Goal: Task Accomplishment & Management: Use online tool/utility

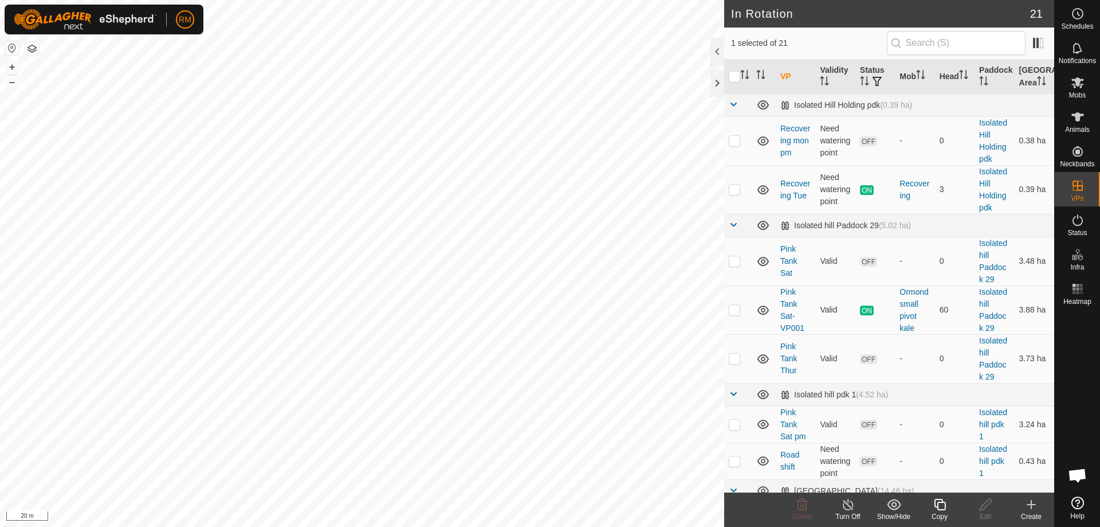
click at [938, 509] on icon at bounding box center [939, 504] width 11 height 11
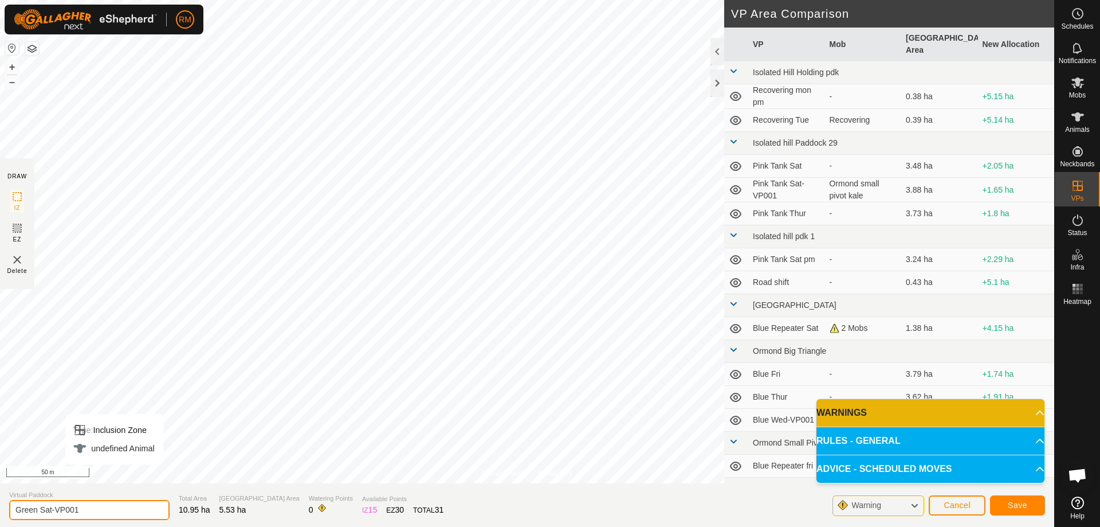
click at [100, 514] on input "Green Sat-VP001" at bounding box center [89, 510] width 160 height 20
type input "Green Sun"
click at [1014, 502] on span "Save" at bounding box center [1017, 504] width 19 height 9
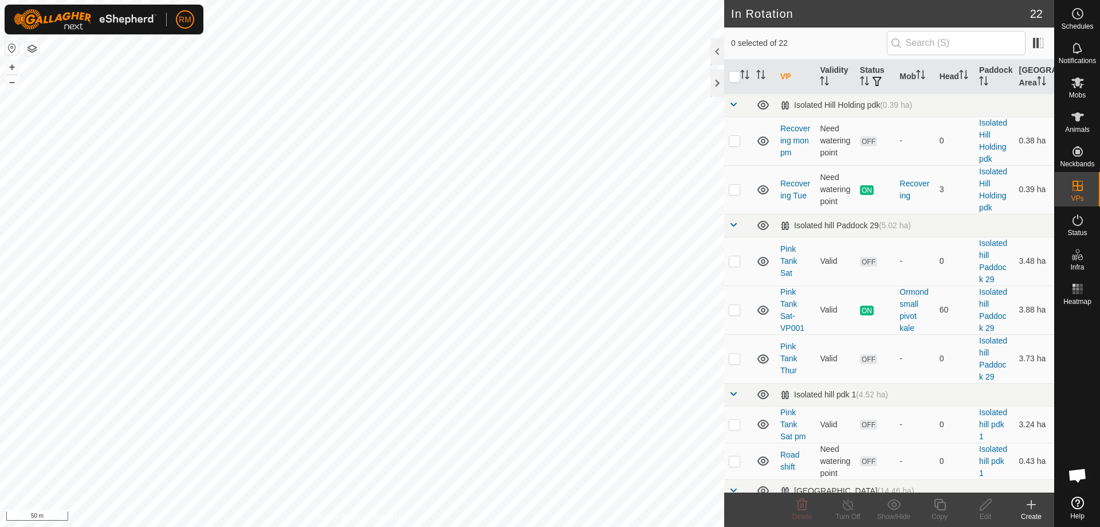
checkbox input "true"
click at [941, 503] on icon at bounding box center [940, 504] width 14 height 14
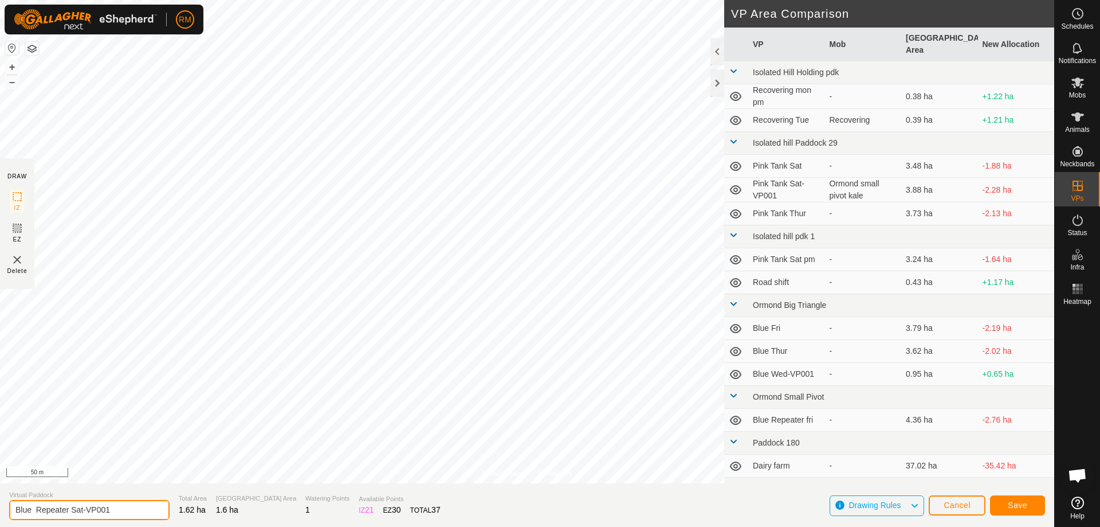
click at [116, 505] on input "Blue Repeater Sat-VP001" at bounding box center [89, 510] width 160 height 20
type input "Blue Repeater Sun"
click at [1018, 504] on span "Save" at bounding box center [1017, 504] width 19 height 9
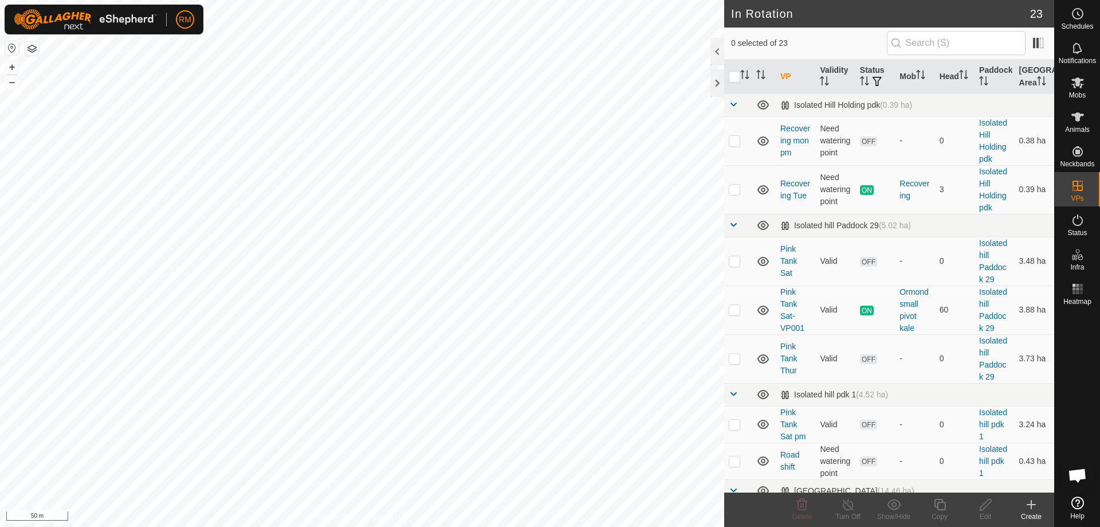
checkbox input "true"
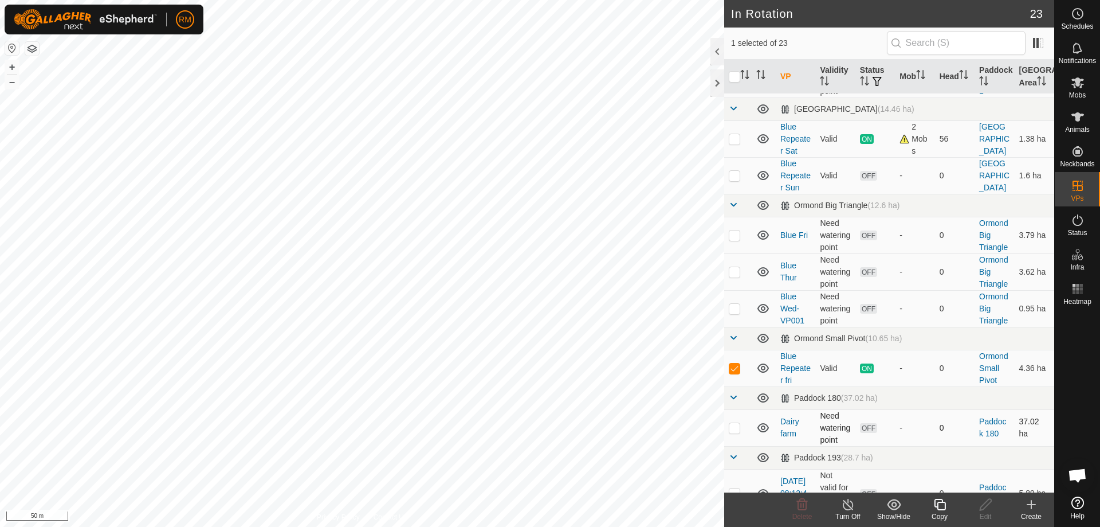
scroll to position [382, 0]
checkbox input "true"
checkbox input "false"
checkbox input "true"
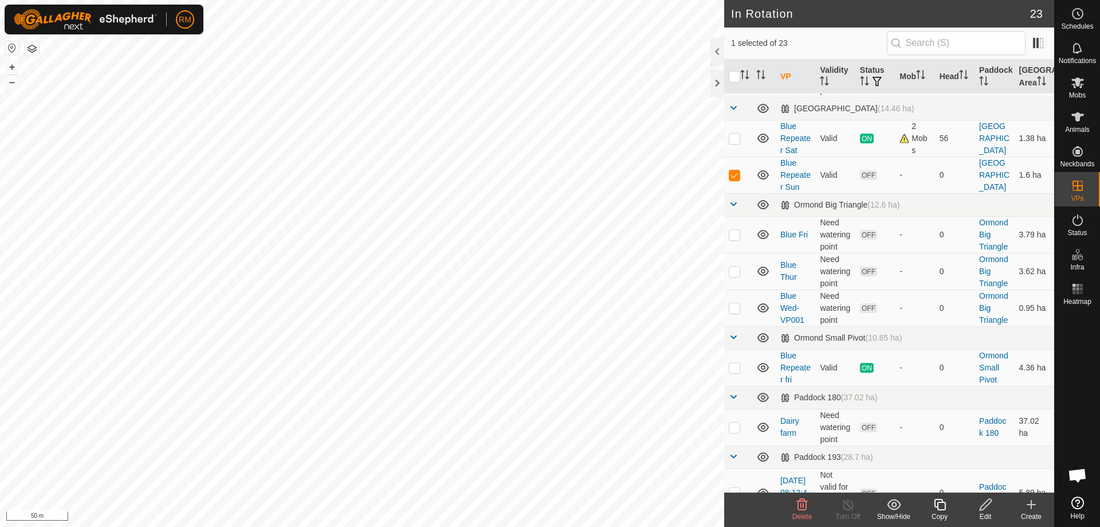
checkbox input "true"
checkbox input "false"
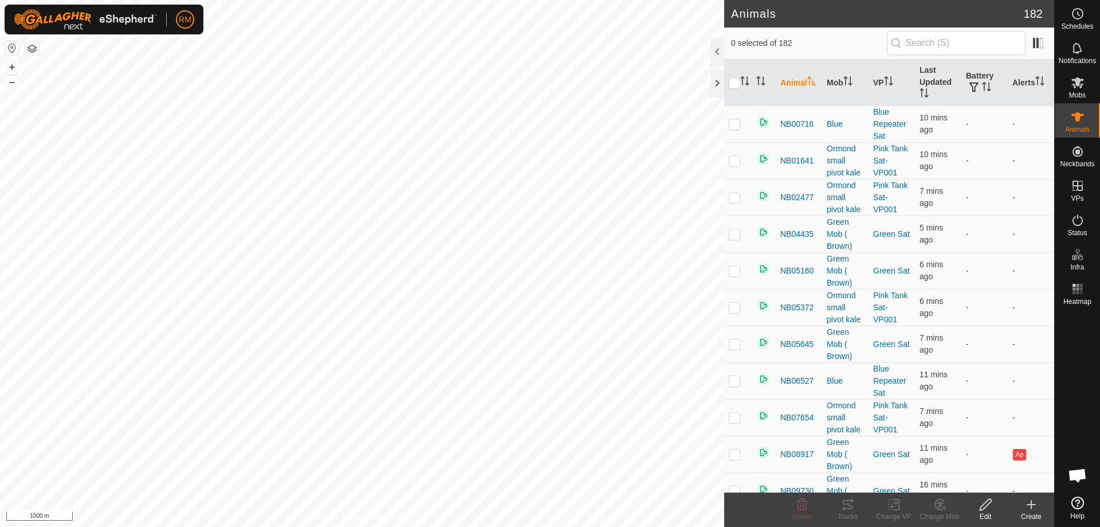
checkbox input "true"
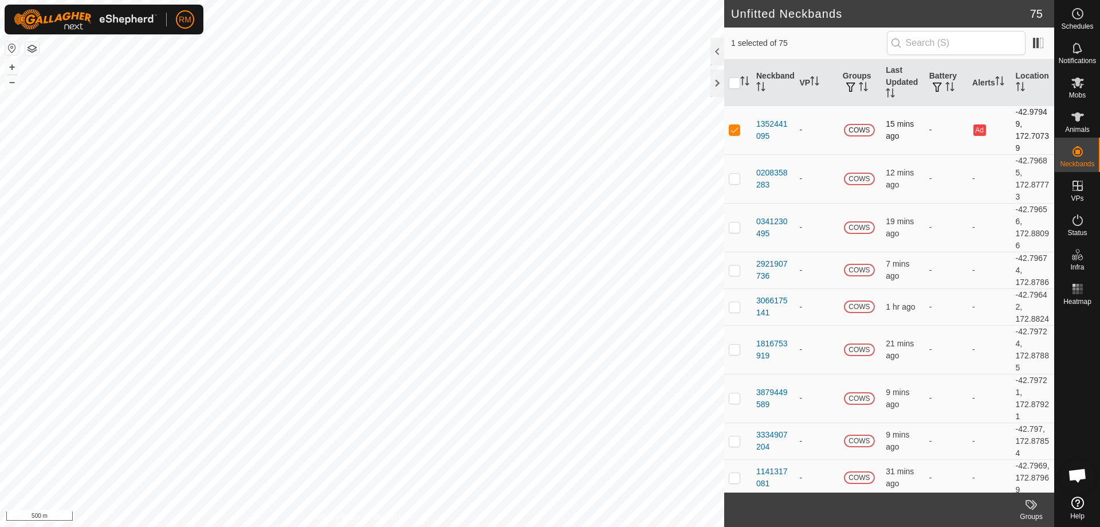
click at [737, 129] on p-checkbox at bounding box center [734, 129] width 11 height 9
click at [737, 131] on p-checkbox at bounding box center [734, 129] width 11 height 9
checkbox input "true"
click at [863, 131] on span "COWS" at bounding box center [859, 130] width 31 height 13
click at [766, 128] on div "1352441095" at bounding box center [774, 130] width 34 height 24
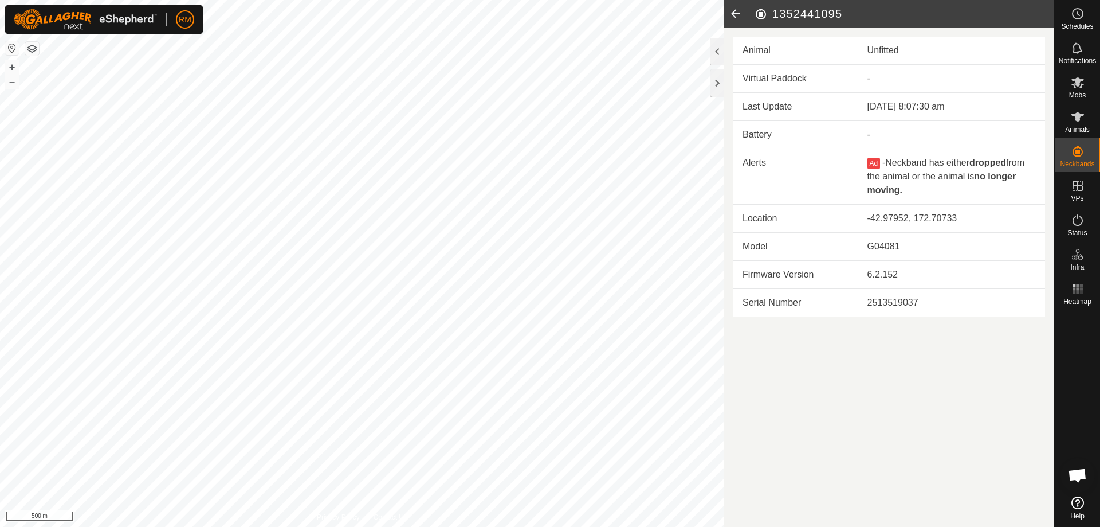
click at [732, 10] on icon at bounding box center [735, 14] width 23 height 28
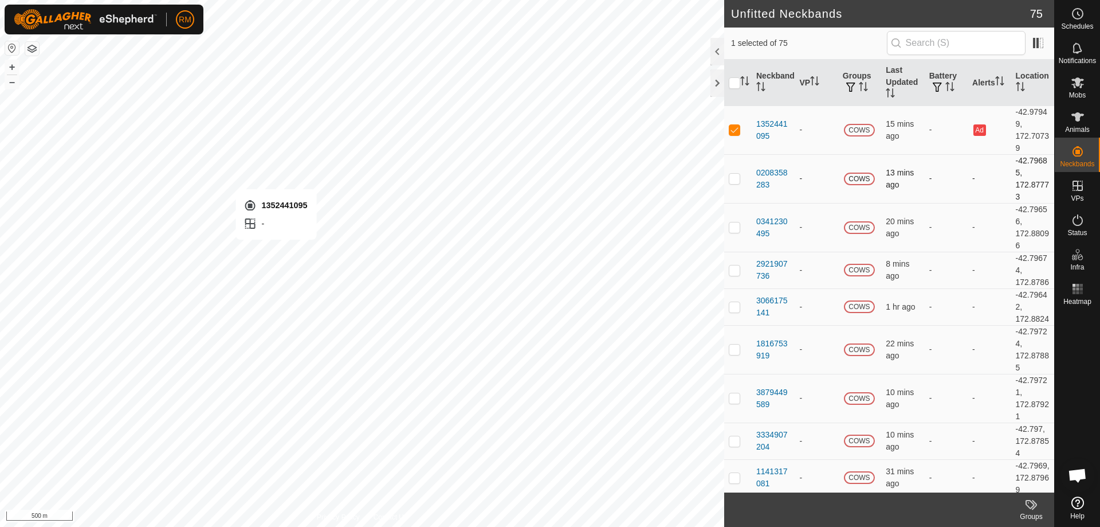
checkbox input "false"
click at [771, 179] on div "0208358283" at bounding box center [774, 179] width 34 height 24
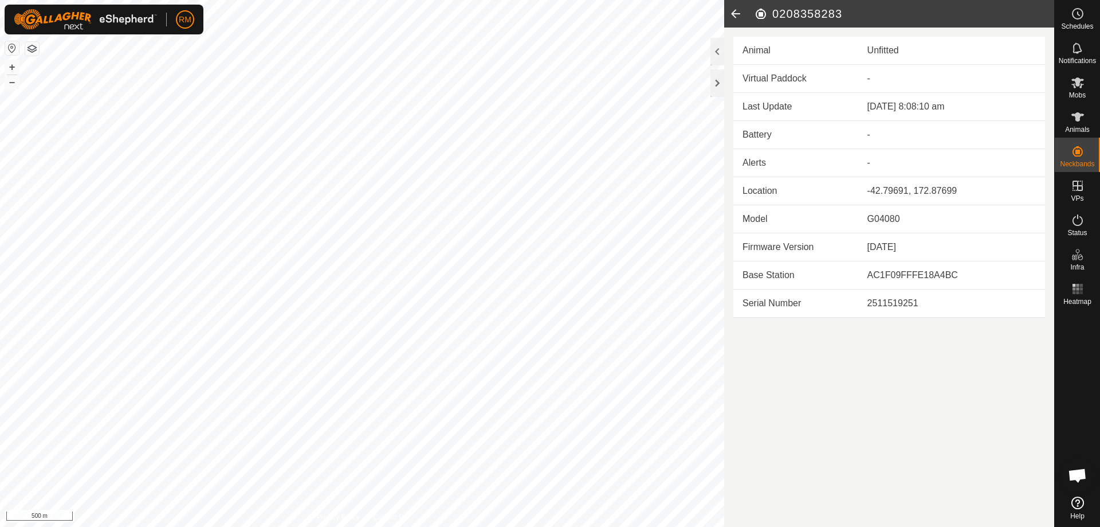
click at [734, 10] on icon at bounding box center [735, 14] width 23 height 28
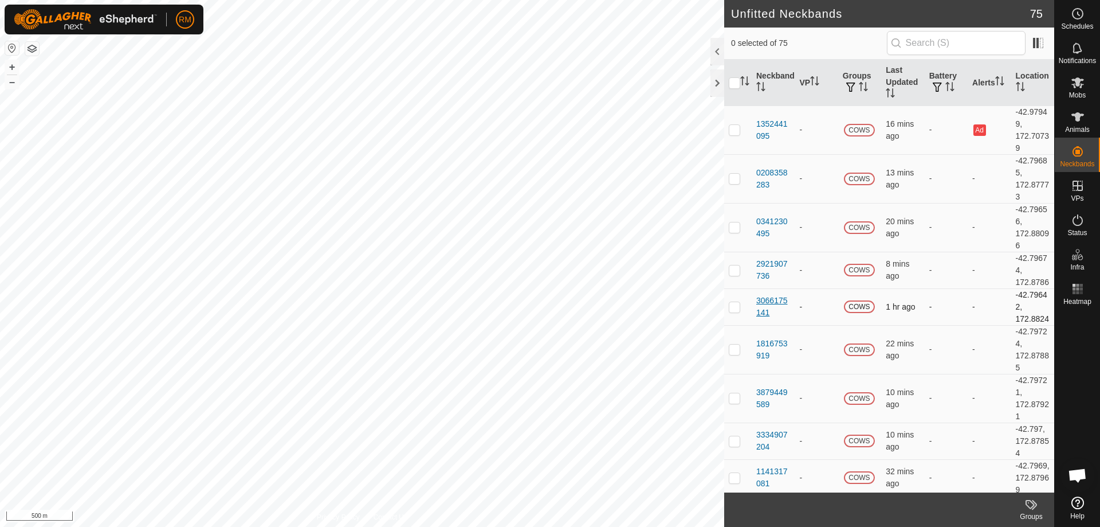
click at [770, 319] on div "3066175141" at bounding box center [774, 307] width 34 height 24
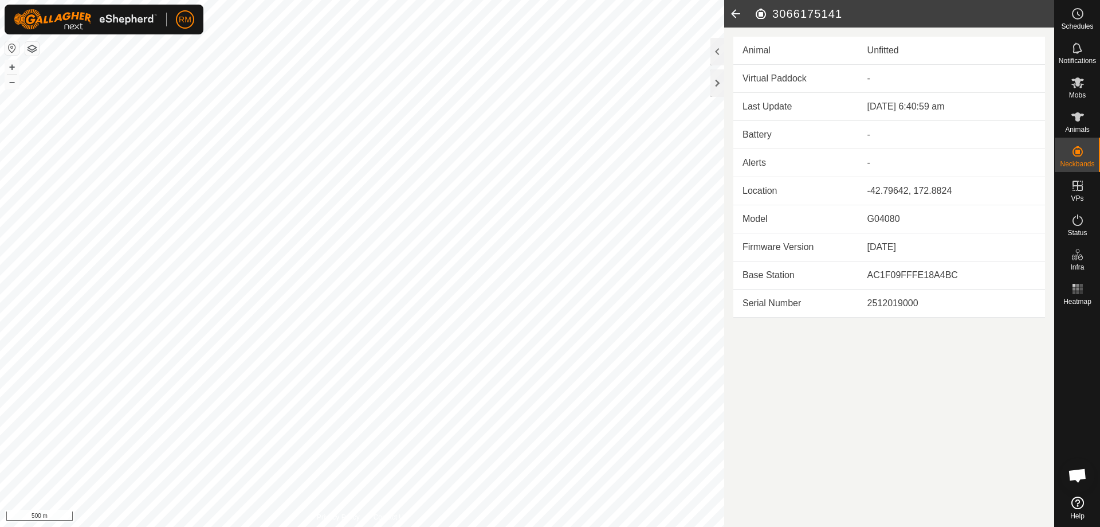
click at [736, 16] on icon at bounding box center [735, 14] width 23 height 28
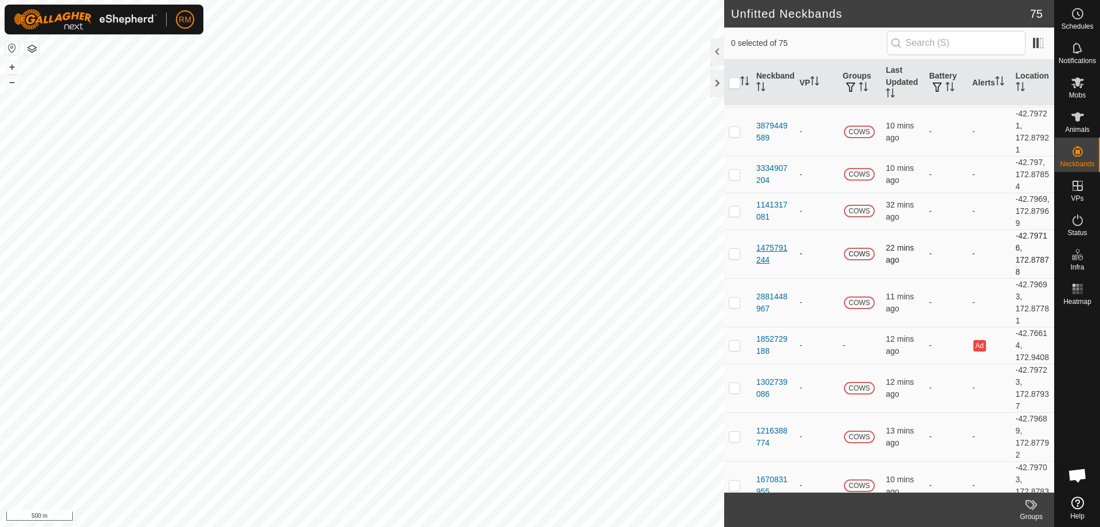
scroll to position [267, 0]
click at [772, 265] on div "1475791244" at bounding box center [774, 253] width 34 height 24
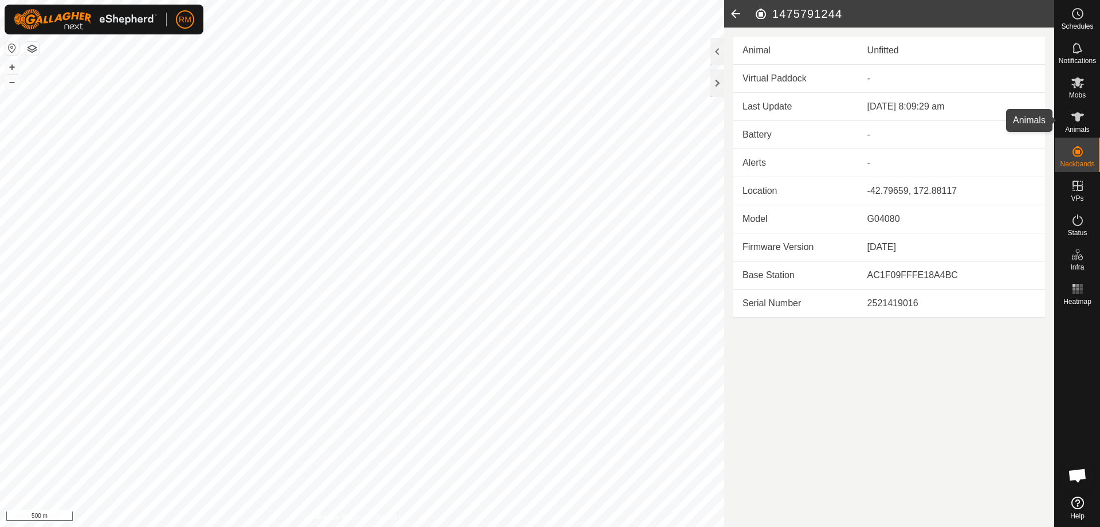
click at [1079, 116] on icon at bounding box center [1078, 116] width 13 height 9
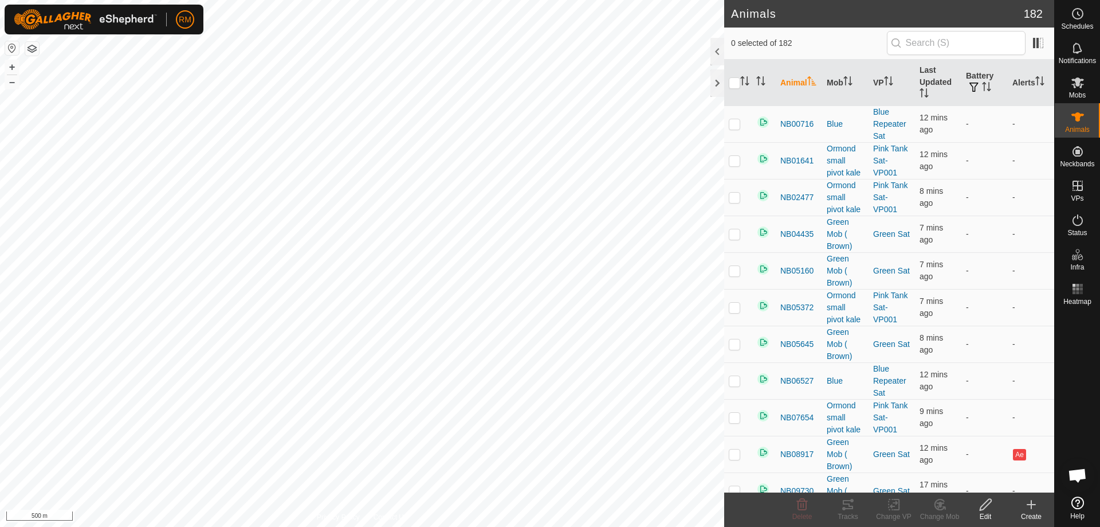
click at [803, 163] on span "NB01641" at bounding box center [797, 161] width 33 height 12
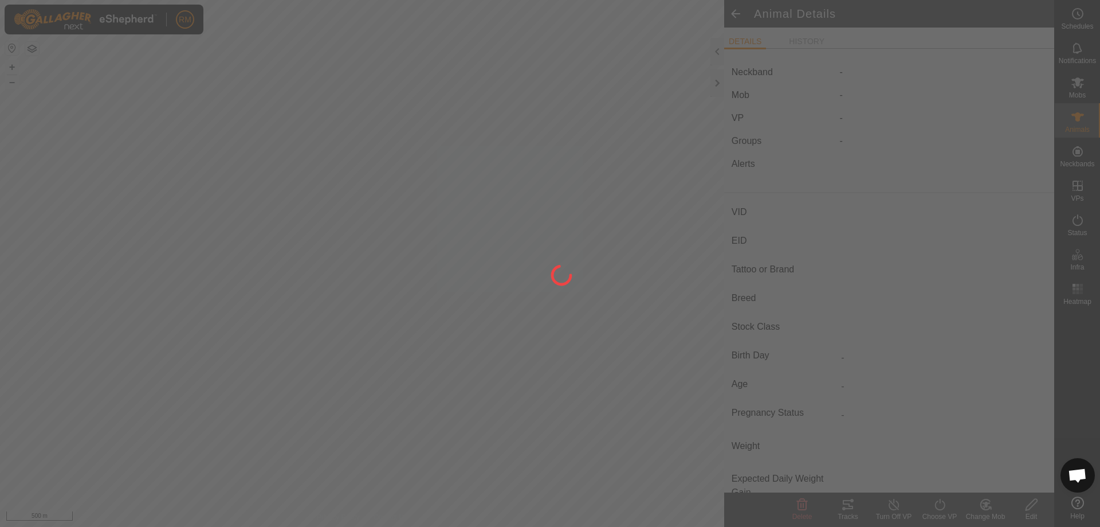
type input "NB01641"
type input "982123830878843"
type input "-"
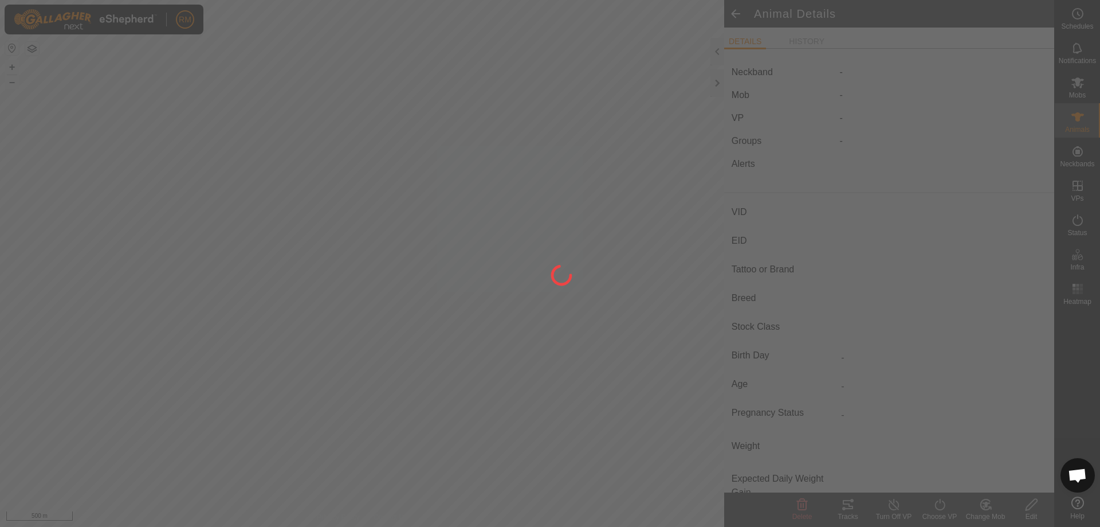
type input "-"
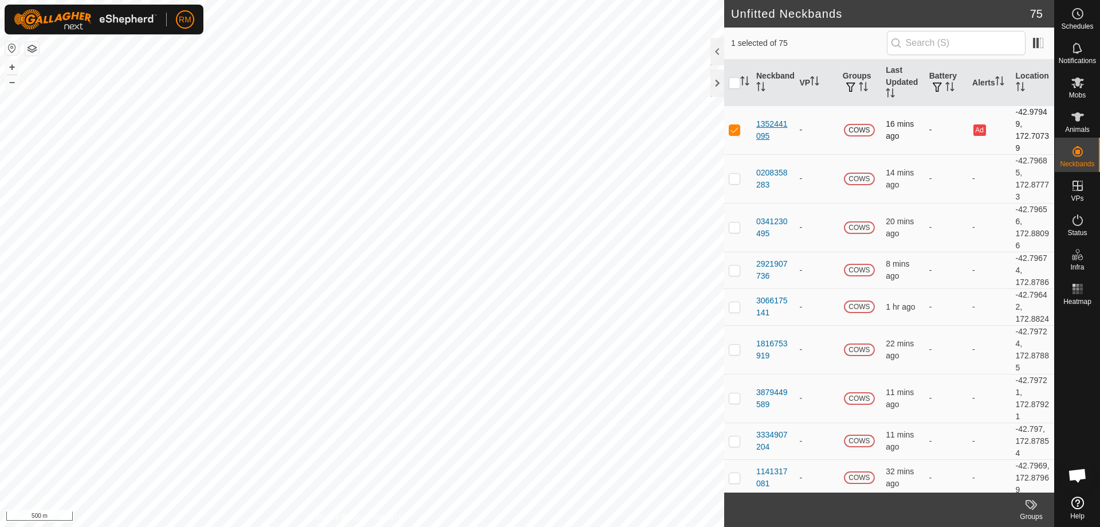
click at [770, 125] on div "1352441095" at bounding box center [774, 130] width 34 height 24
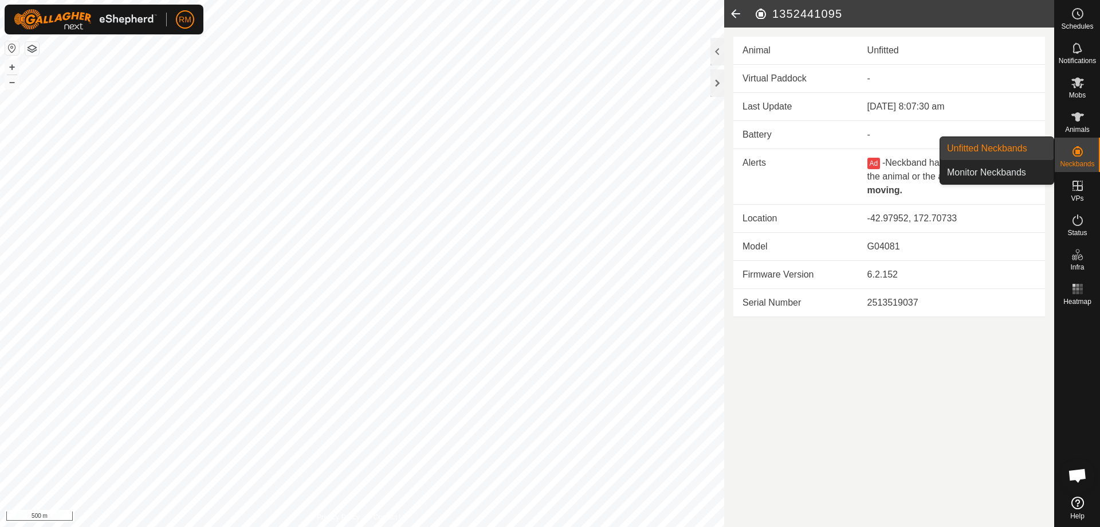
click at [1078, 154] on icon at bounding box center [1078, 151] width 14 height 14
click at [977, 145] on link "Unfitted Neckbands" at bounding box center [997, 148] width 113 height 23
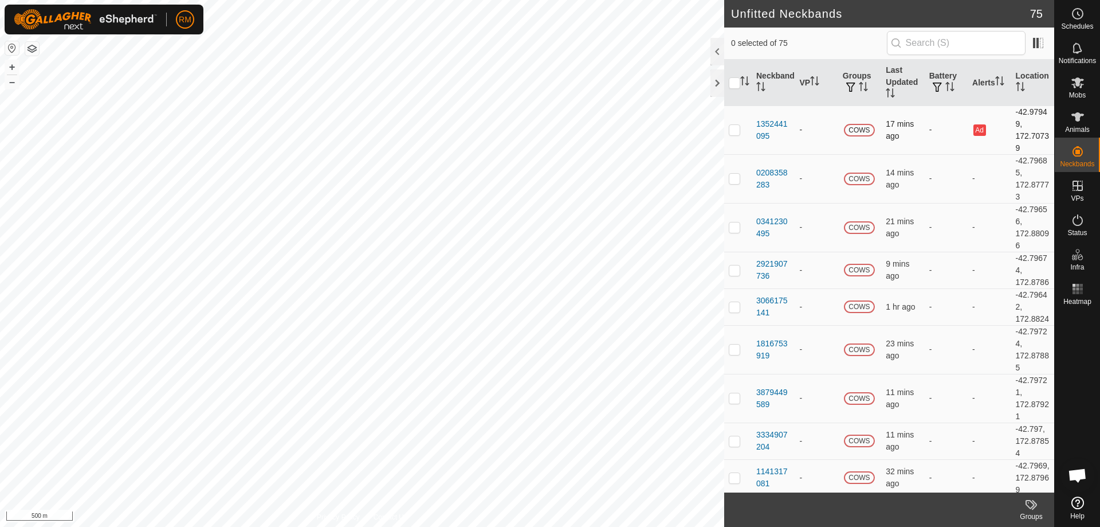
click at [737, 129] on p-checkbox at bounding box center [734, 129] width 11 height 9
checkbox input "true"
click at [769, 126] on div "1352441095" at bounding box center [774, 130] width 34 height 24
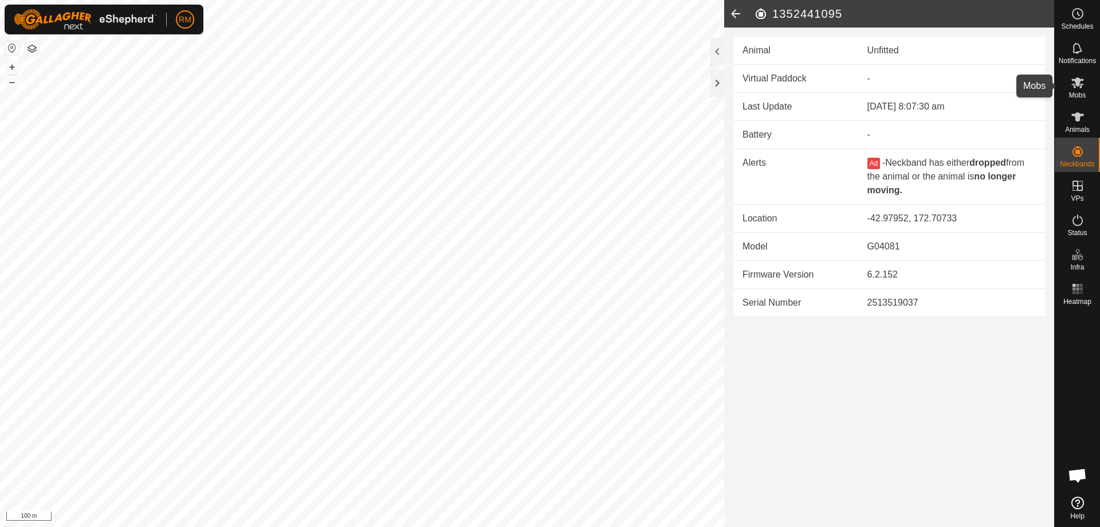
click at [1077, 85] on icon at bounding box center [1078, 82] width 13 height 11
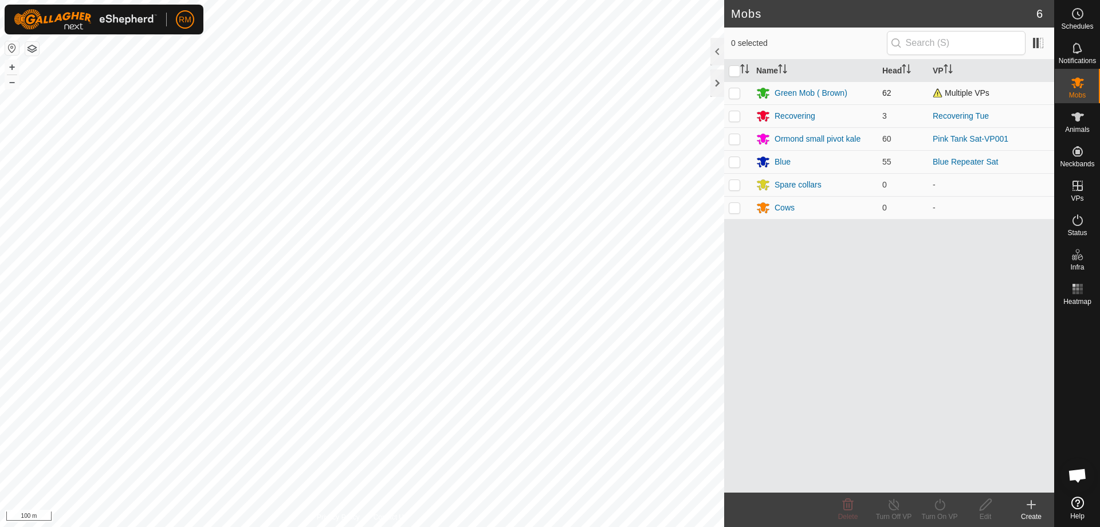
click at [733, 91] on p-checkbox at bounding box center [734, 92] width 11 height 9
checkbox input "true"
click at [945, 506] on icon at bounding box center [940, 504] width 10 height 11
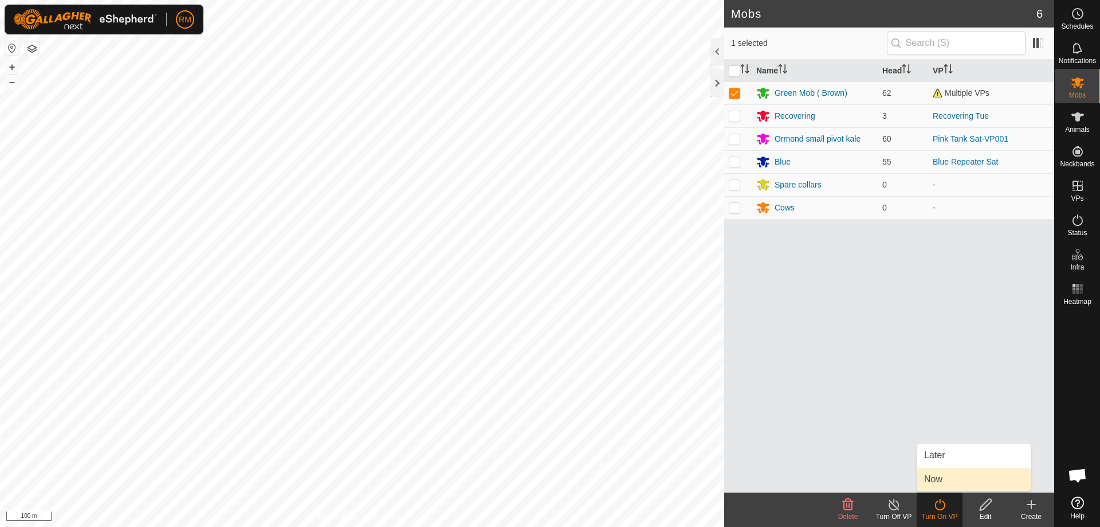
click at [948, 479] on link "Now" at bounding box center [974, 479] width 113 height 23
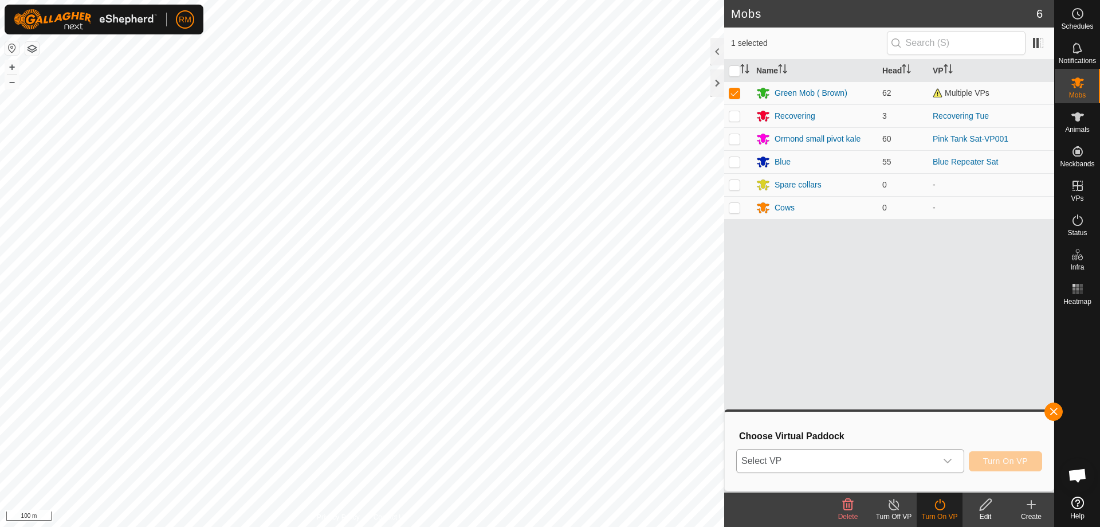
click at [946, 460] on icon "dropdown trigger" at bounding box center [948, 461] width 8 height 5
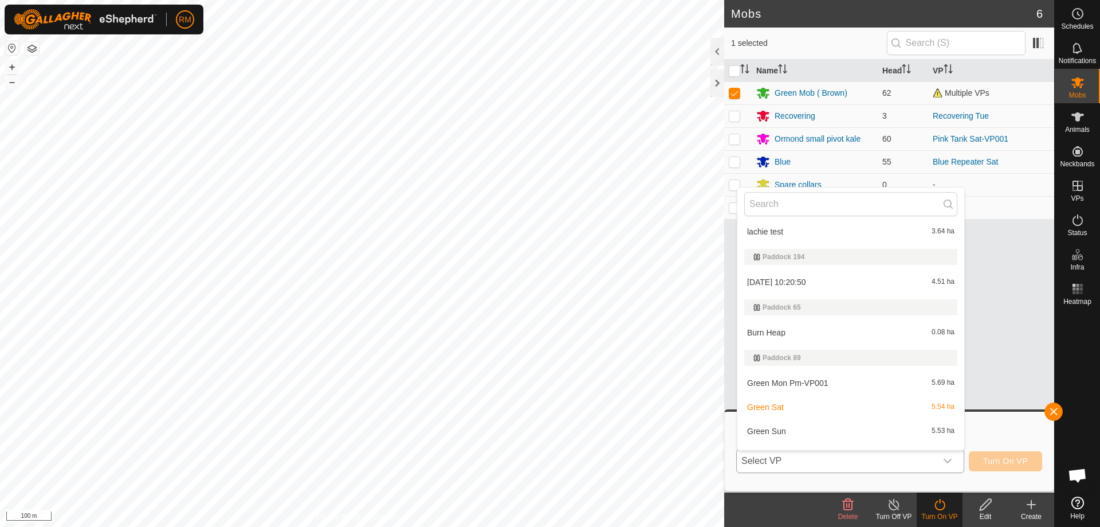
scroll to position [613, 0]
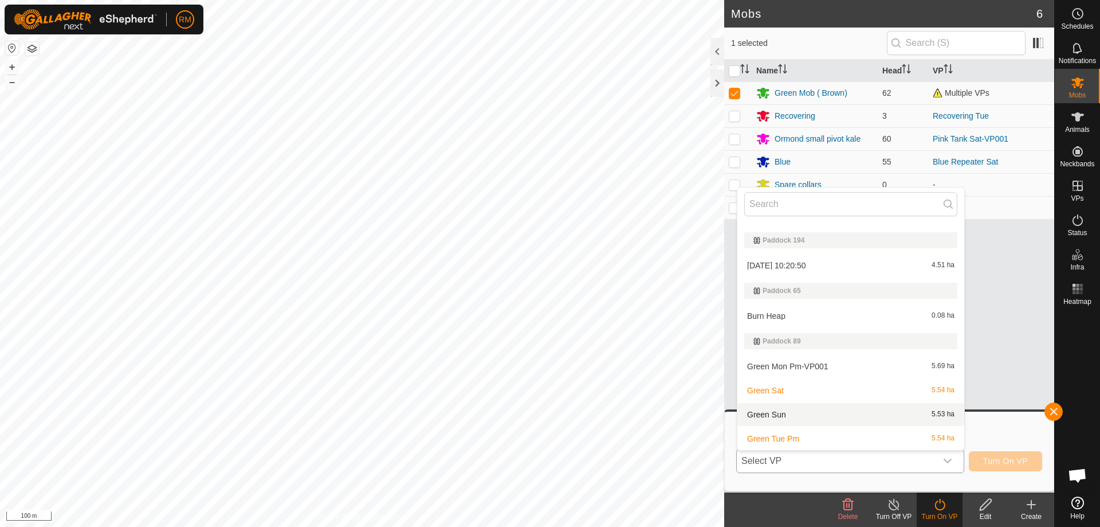
click at [792, 414] on li "Green Sun 5.53 ha" at bounding box center [851, 414] width 227 height 23
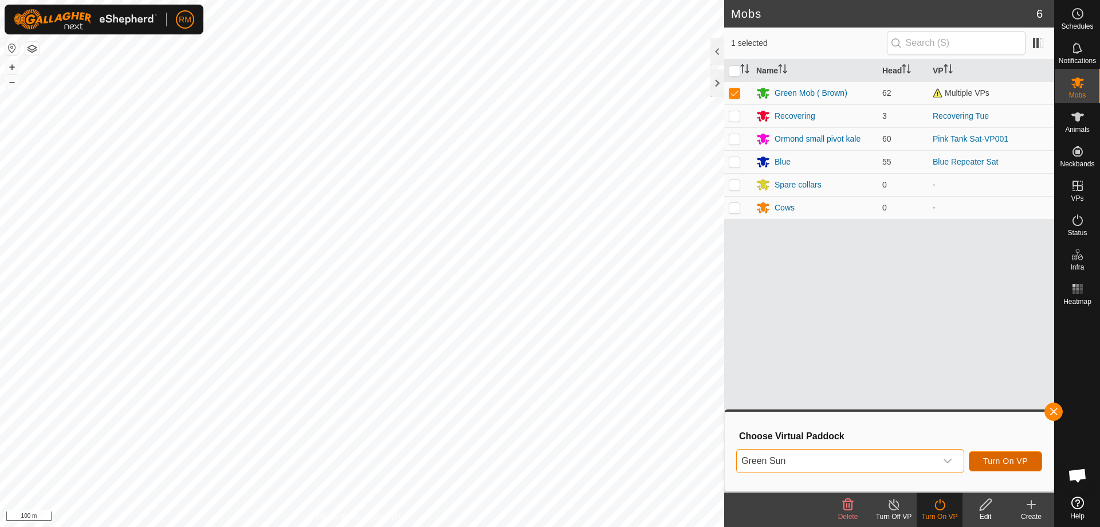
click at [1013, 461] on span "Turn On VP" at bounding box center [1006, 460] width 45 height 9
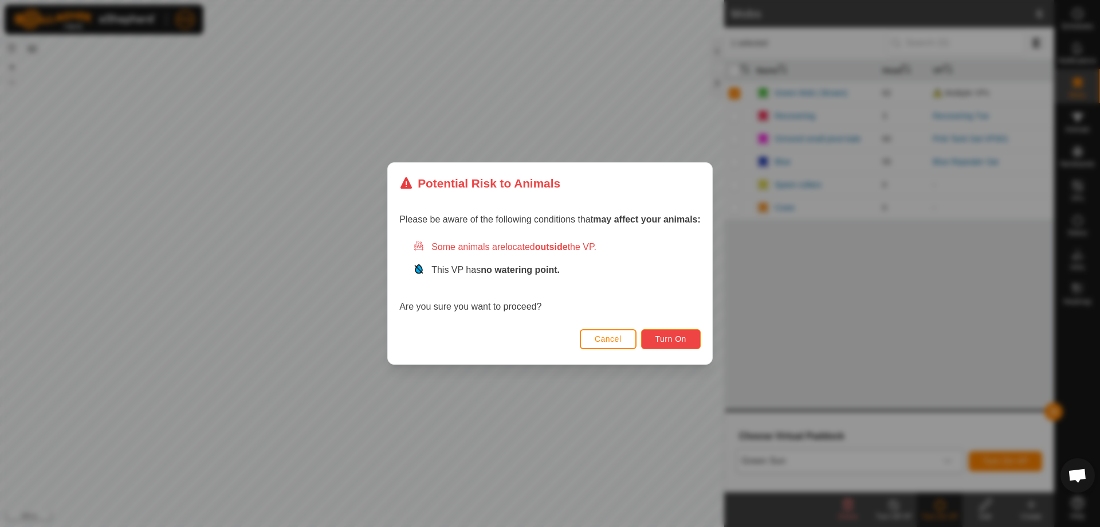
click at [675, 336] on span "Turn On" at bounding box center [671, 338] width 31 height 9
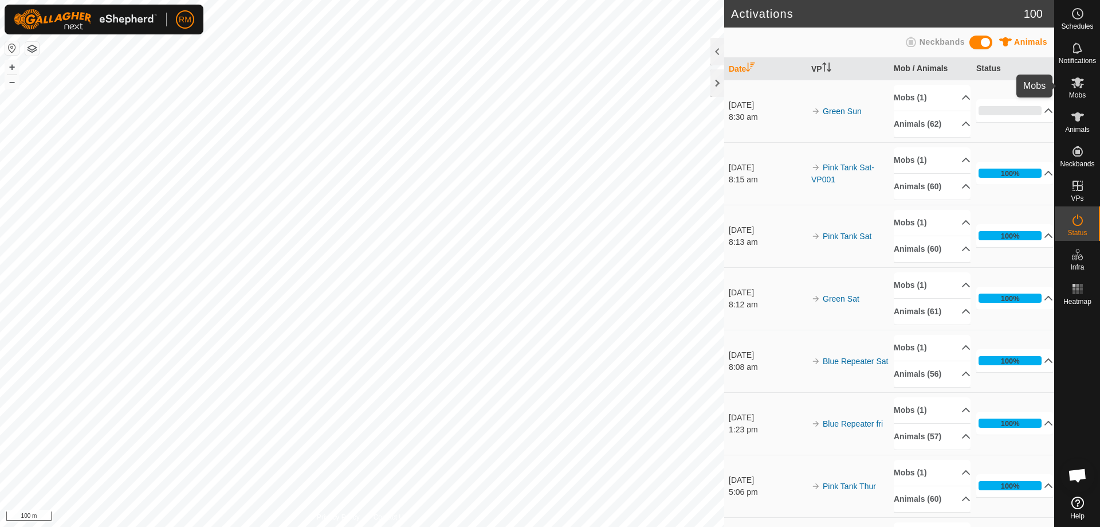
click at [1083, 85] on icon at bounding box center [1078, 82] width 13 height 11
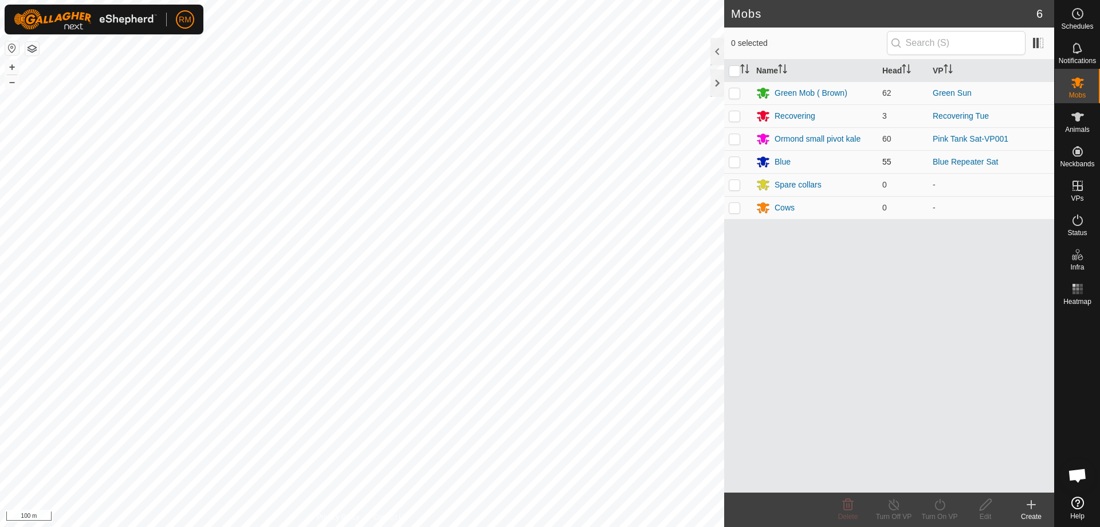
click at [735, 161] on p-checkbox at bounding box center [734, 161] width 11 height 9
checkbox input "true"
click at [949, 500] on turn-on-svg-icon at bounding box center [940, 504] width 46 height 14
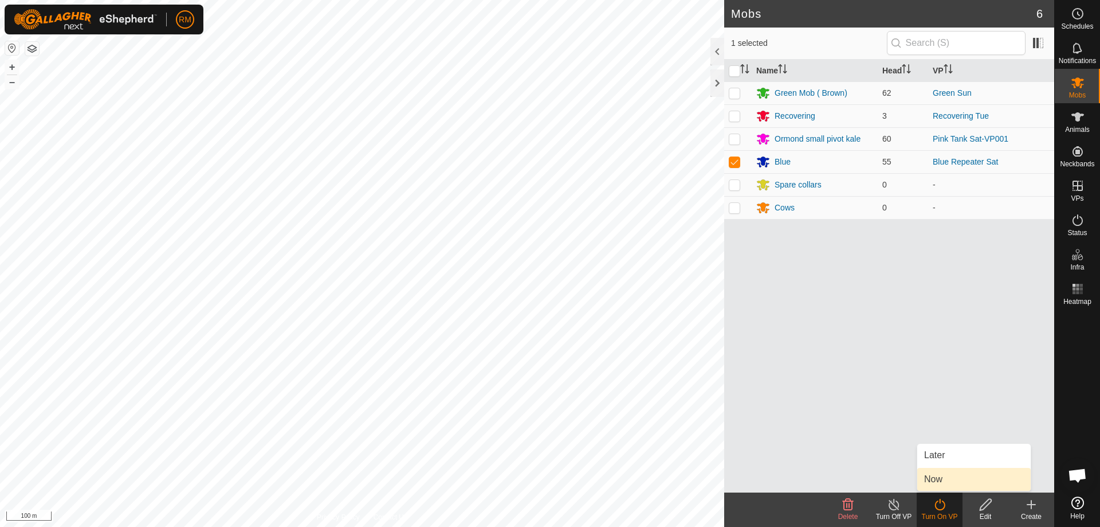
click at [940, 487] on link "Now" at bounding box center [974, 479] width 113 height 23
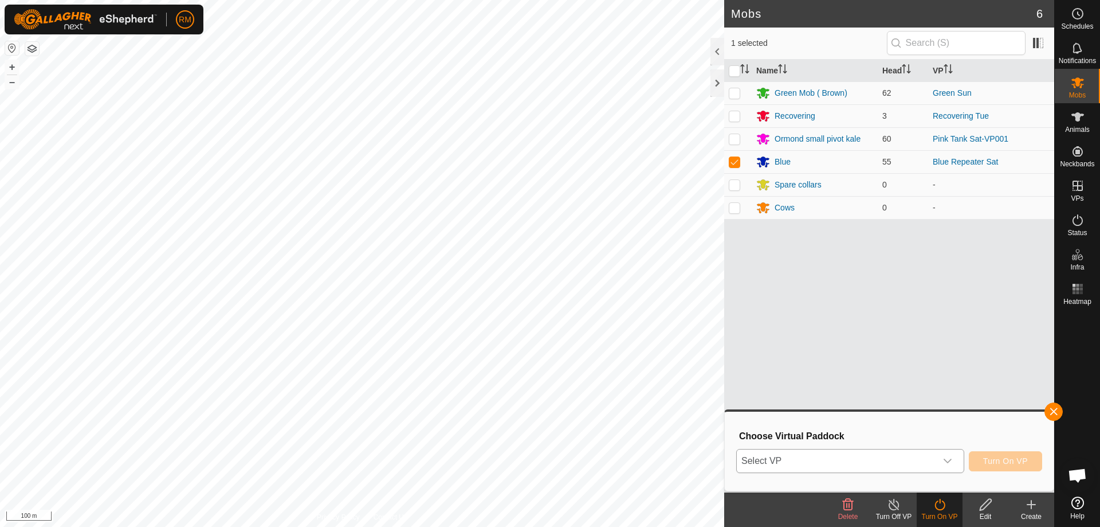
click at [943, 459] on icon "dropdown trigger" at bounding box center [947, 460] width 9 height 9
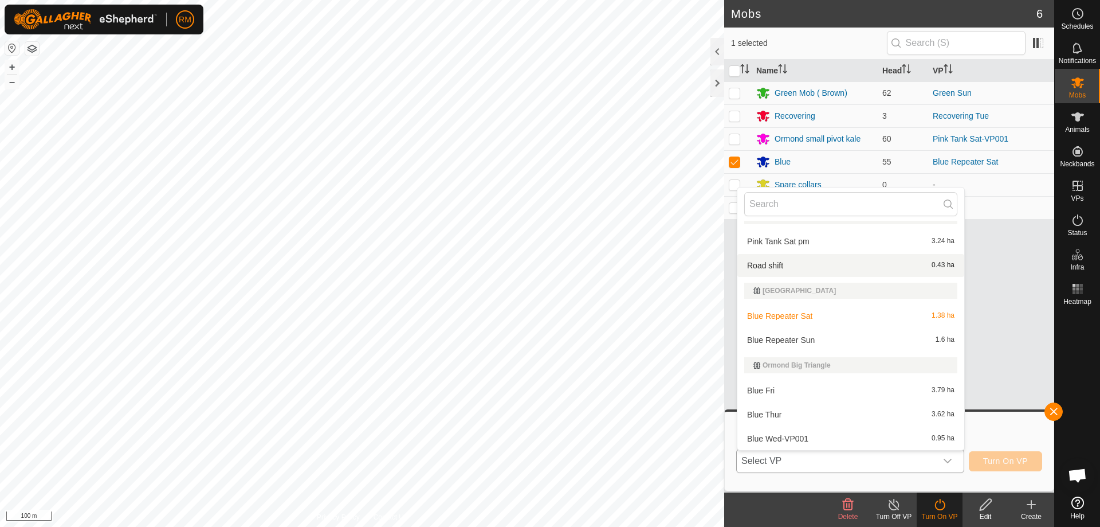
scroll to position [191, 0]
click at [788, 338] on li "Blue Repeater Sun 1.6 ha" at bounding box center [851, 339] width 227 height 23
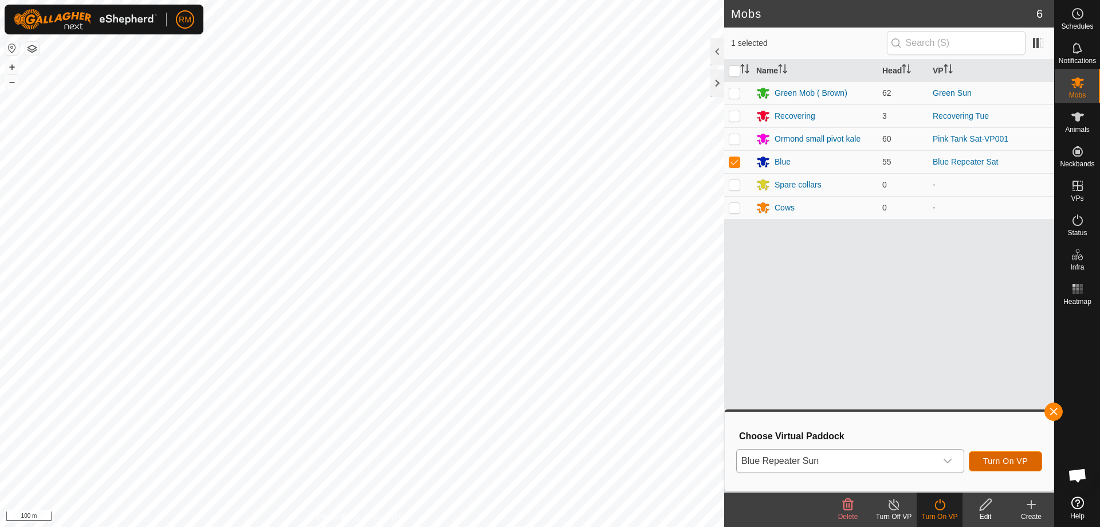
click at [989, 457] on span "Turn On VP" at bounding box center [1006, 460] width 45 height 9
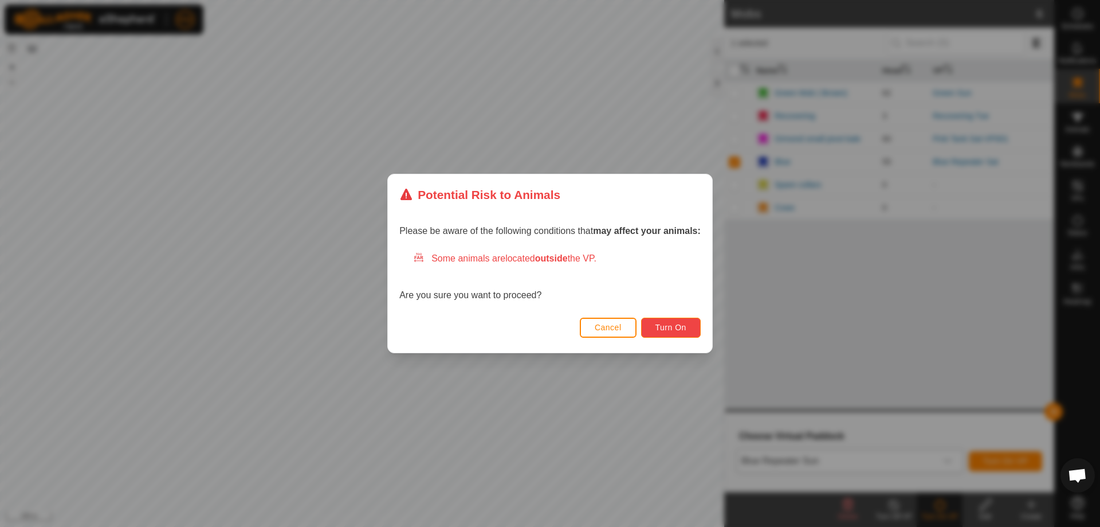
click at [676, 330] on span "Turn On" at bounding box center [671, 327] width 31 height 9
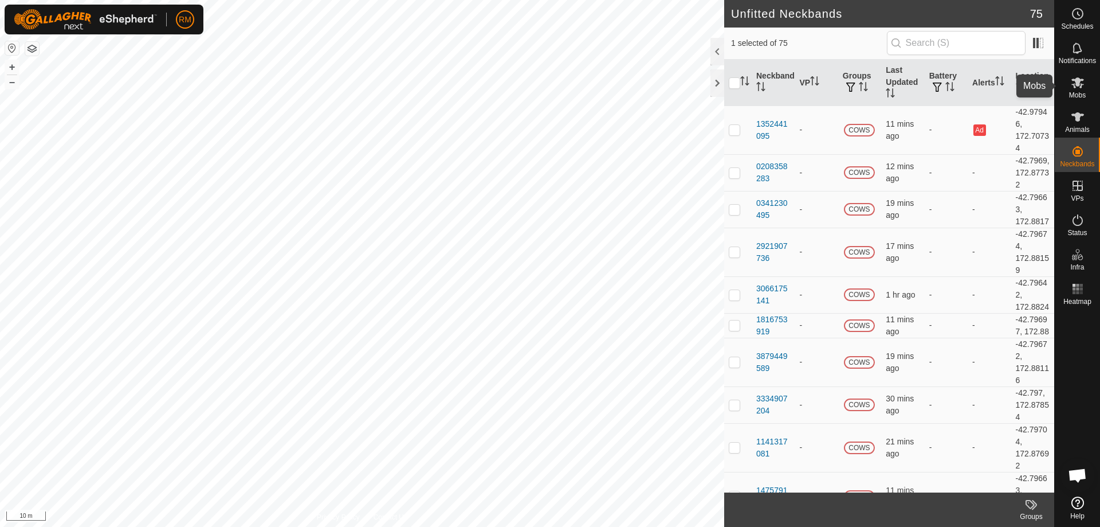
click at [1078, 85] on icon at bounding box center [1078, 82] width 13 height 11
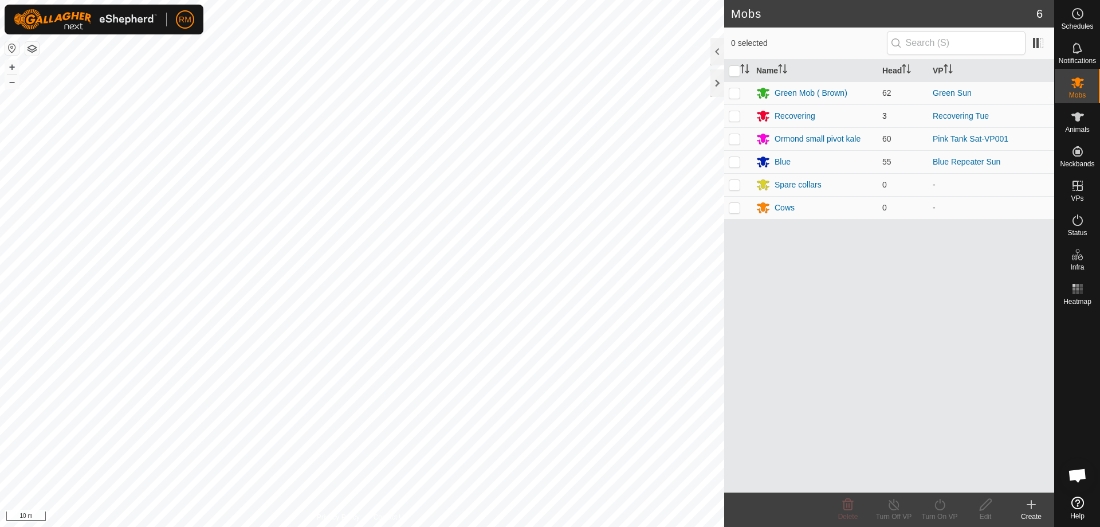
click at [735, 117] on p-checkbox at bounding box center [734, 115] width 11 height 9
checkbox input "true"
click at [890, 510] on icon at bounding box center [894, 504] width 14 height 14
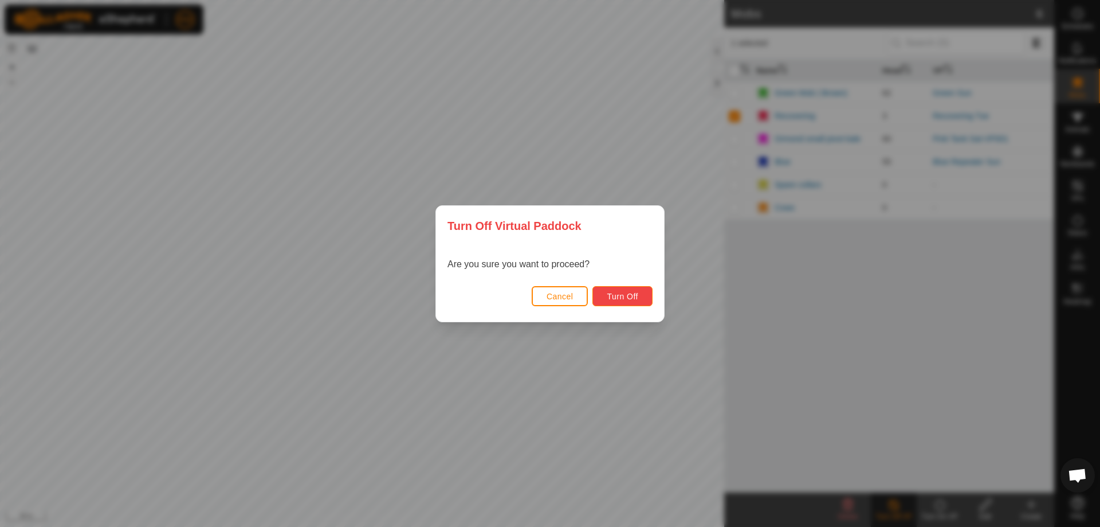
click at [619, 296] on span "Turn Off" at bounding box center [623, 296] width 32 height 9
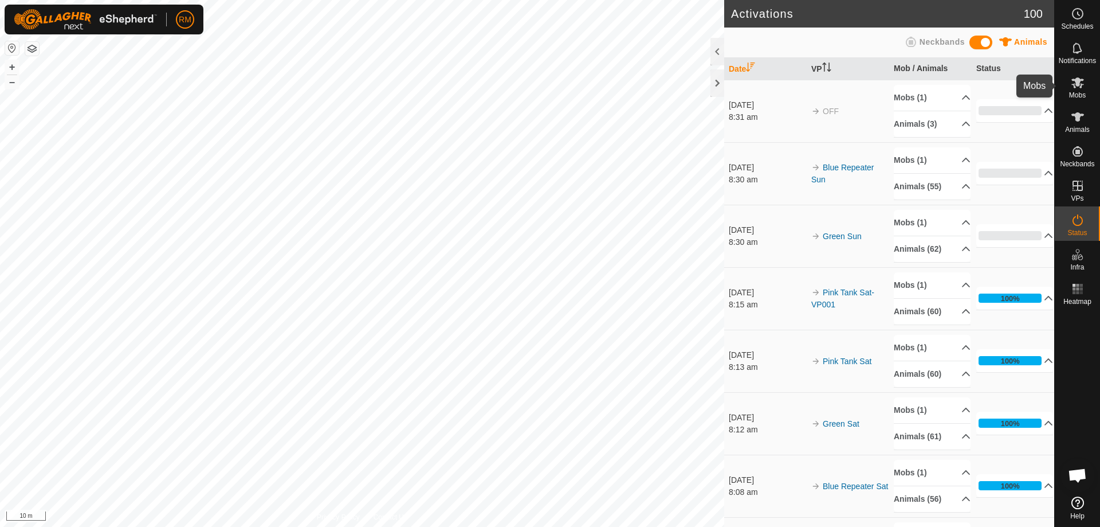
click at [1079, 88] on icon at bounding box center [1078, 83] width 14 height 14
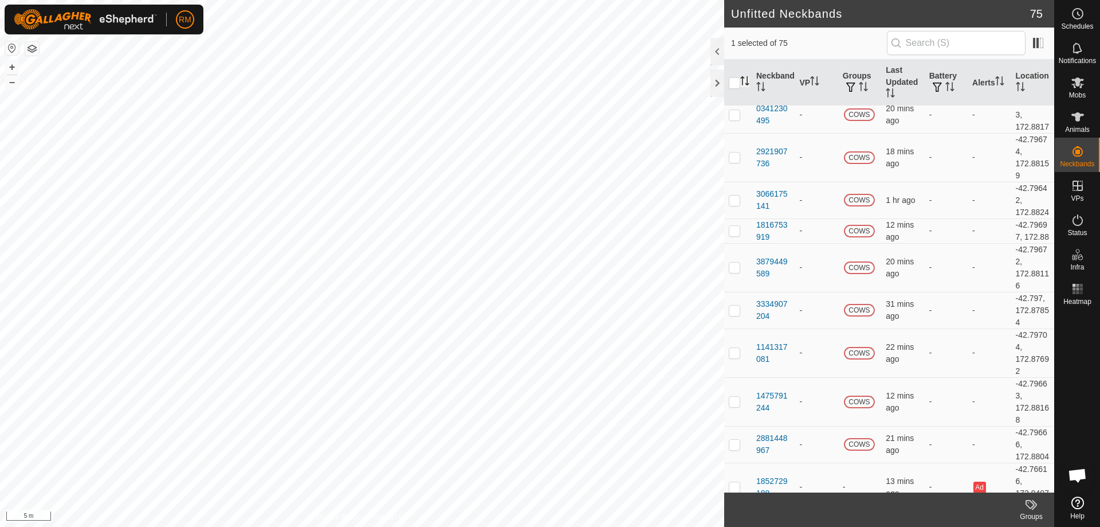
scroll to position [95, 0]
click at [745, 80] on icon "Activate to sort" at bounding box center [745, 80] width 9 height 9
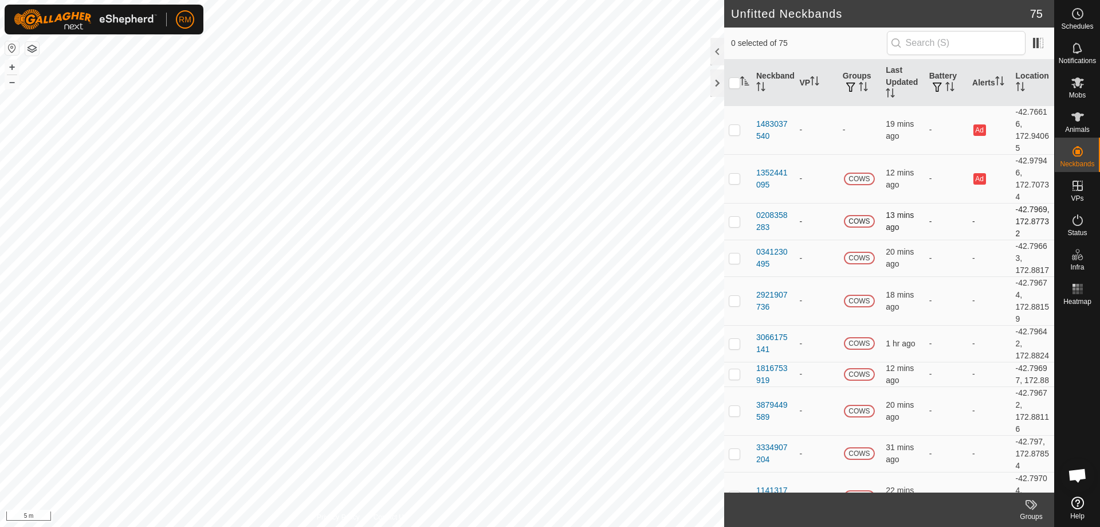
checkbox input "false"
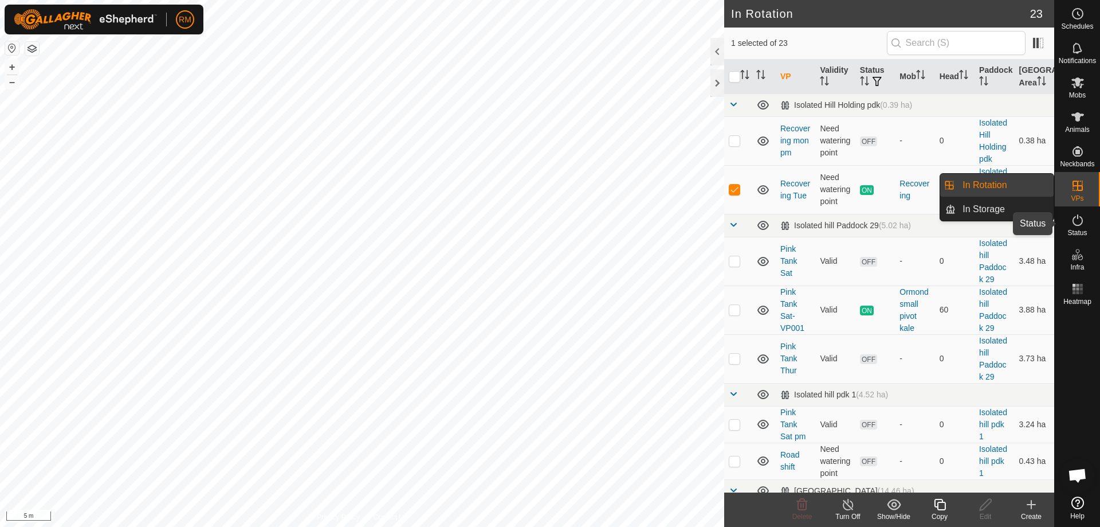
click at [1078, 228] on es-activation-svg-icon at bounding box center [1078, 220] width 21 height 18
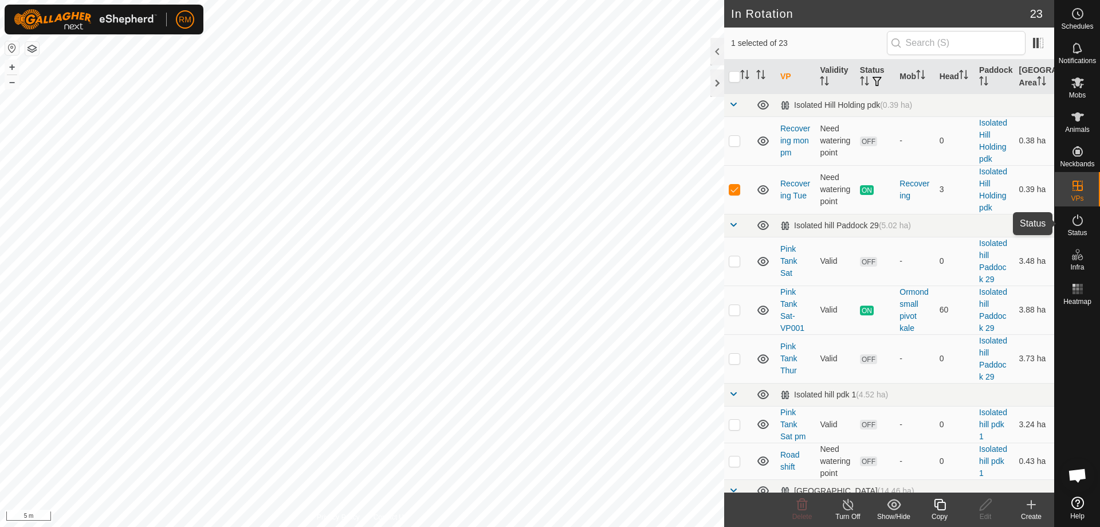
click at [1077, 222] on icon at bounding box center [1078, 220] width 14 height 14
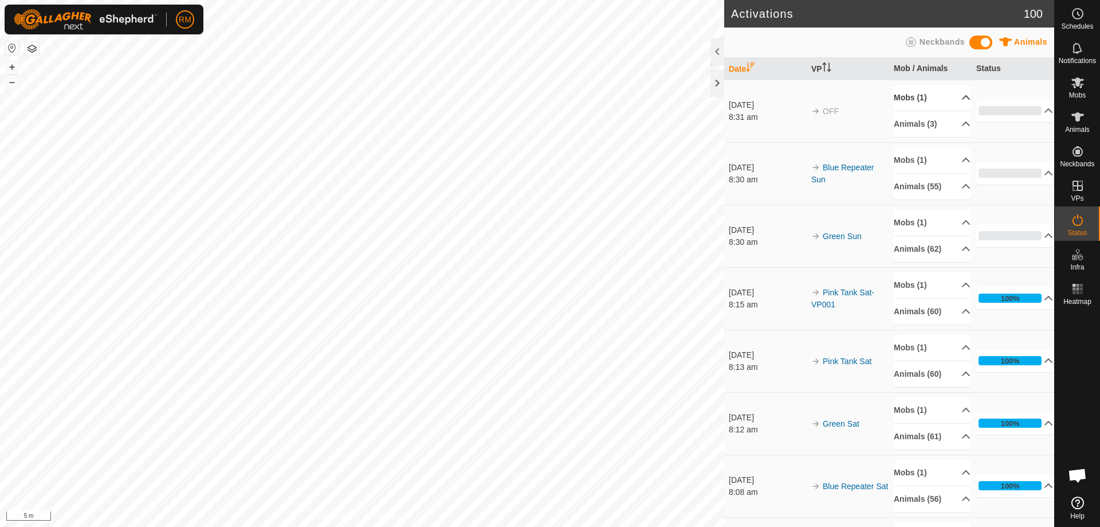
click at [911, 97] on p-accordion-header "Mobs (1)" at bounding box center [932, 98] width 77 height 26
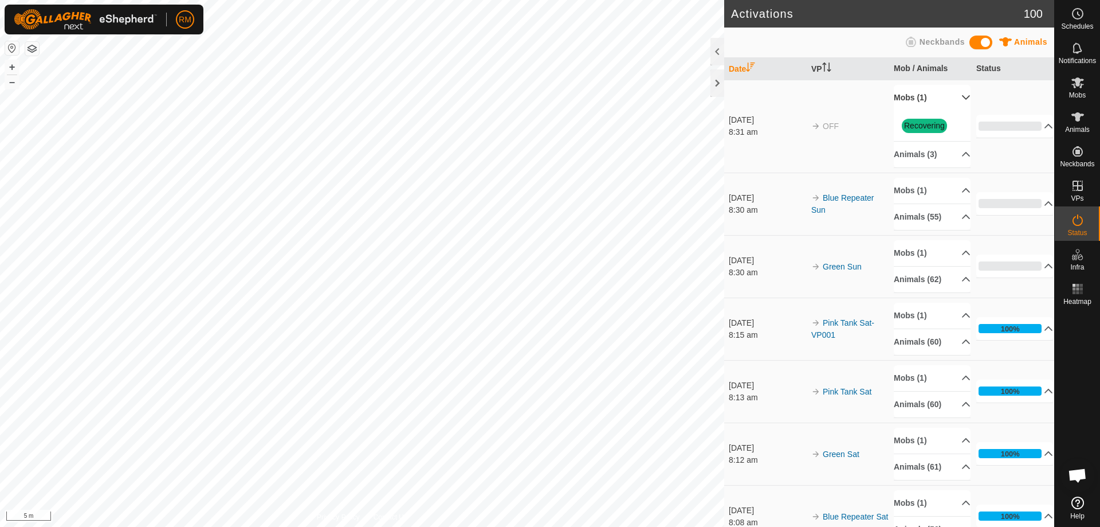
click at [911, 97] on p-accordion-header "Mobs (1)" at bounding box center [932, 98] width 77 height 26
